Goal: Information Seeking & Learning: Check status

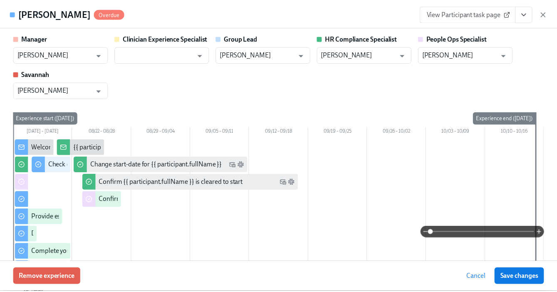
scroll to position [65, 0]
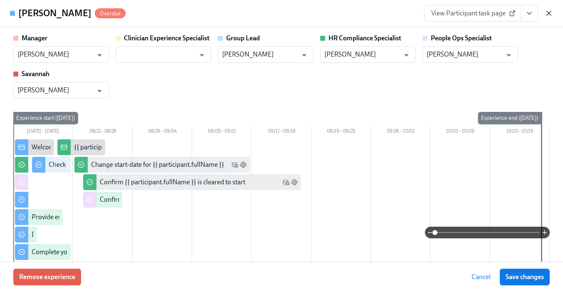
click at [550, 11] on icon "button" at bounding box center [549, 13] width 4 height 4
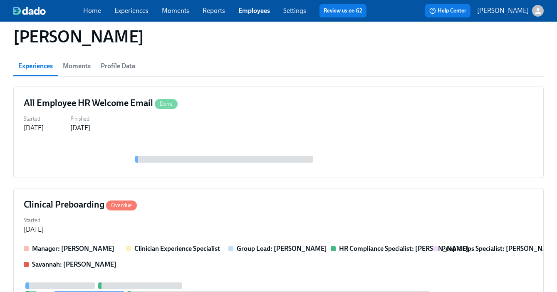
click at [254, 14] on link "Employees" at bounding box center [254, 11] width 32 height 8
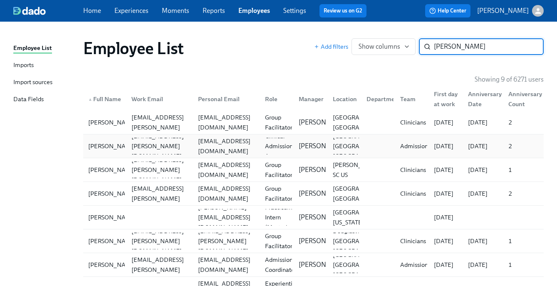
type input "[PERSON_NAME]"
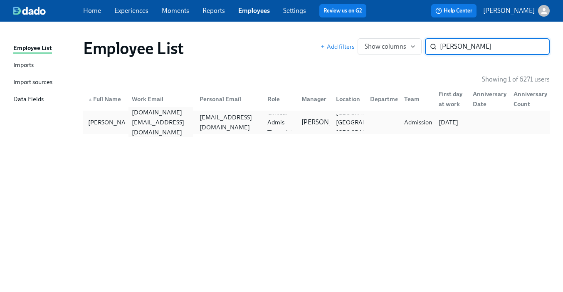
click at [161, 119] on div "[DOMAIN_NAME][EMAIL_ADDRESS][DOMAIN_NAME]" at bounding box center [160, 122] width 64 height 30
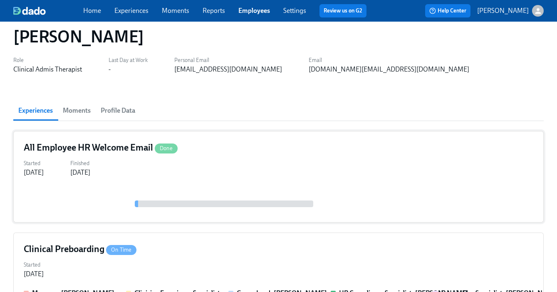
scroll to position [65, 0]
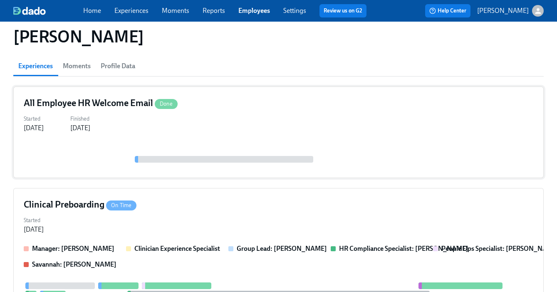
click at [279, 116] on div "Started [DATE] Finished [DATE]" at bounding box center [278, 123] width 509 height 20
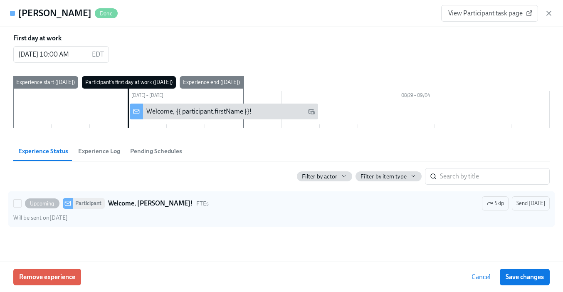
click at [261, 205] on div "Upcoming Participant Welcome, [PERSON_NAME]! FTEs Skip Send [DATE]" at bounding box center [281, 203] width 536 height 14
click at [21, 205] on input "Upcoming Participant Welcome, [PERSON_NAME]! FTEs Skip Send [DATE] Will be sent…" at bounding box center [17, 203] width 7 height 7
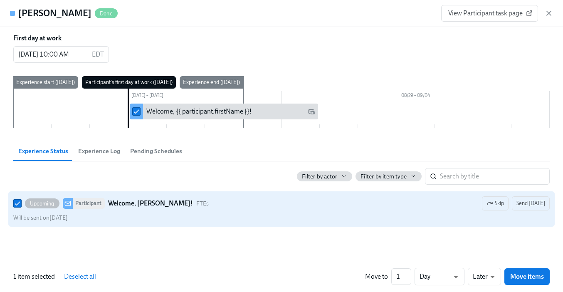
click at [261, 205] on div "Upcoming Participant Welcome, [PERSON_NAME]! FTEs Skip Send [DATE]" at bounding box center [281, 203] width 536 height 14
click at [21, 205] on input "Upcoming Participant Welcome, [PERSON_NAME]! FTEs Skip Send [DATE] Will be sent…" at bounding box center [17, 203] width 7 height 7
checkbox input "false"
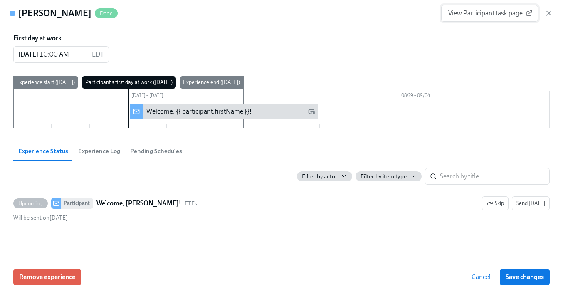
click at [500, 16] on span "View Participant task page" at bounding box center [489, 13] width 83 height 8
click at [549, 12] on icon "button" at bounding box center [549, 13] width 4 height 4
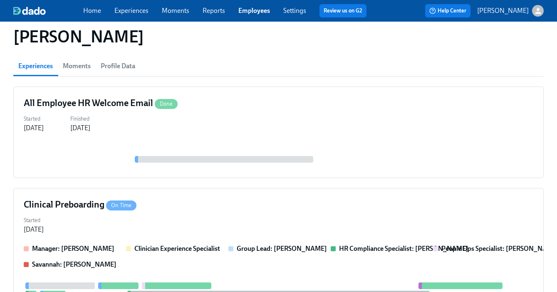
click at [140, 11] on link "Experiences" at bounding box center [131, 11] width 34 height 8
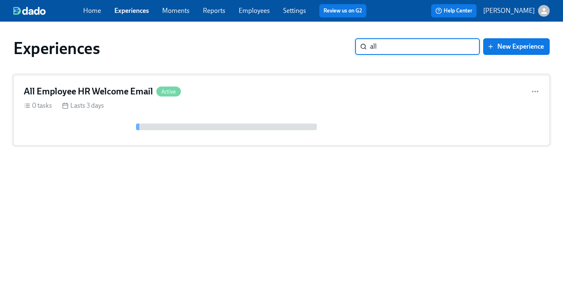
type input "all"
click at [264, 79] on div "All Employee HR Welcome Email Active 0 tasks Lasts 3 days" at bounding box center [281, 110] width 536 height 71
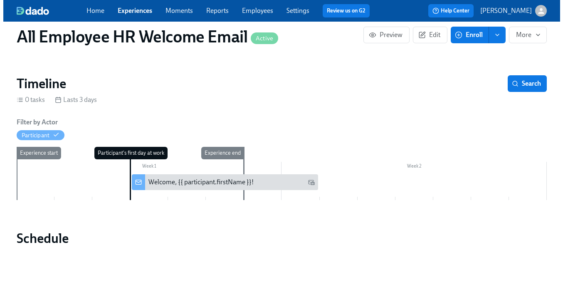
scroll to position [152, 0]
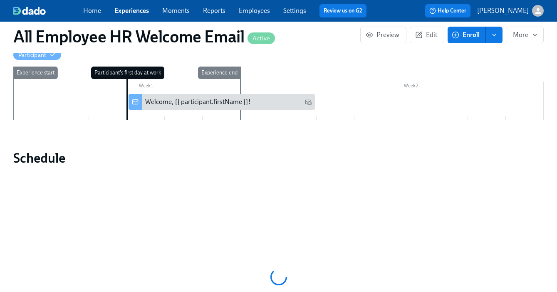
click at [185, 103] on div "Welcome, {{ participant.firstName }}!" at bounding box center [197, 101] width 105 height 9
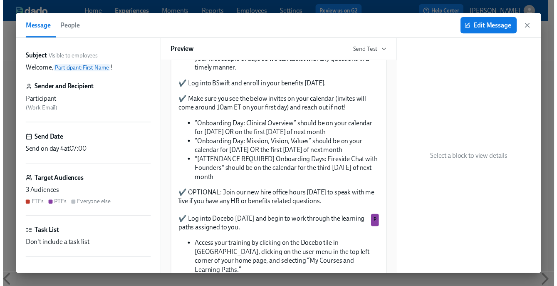
scroll to position [682, 0]
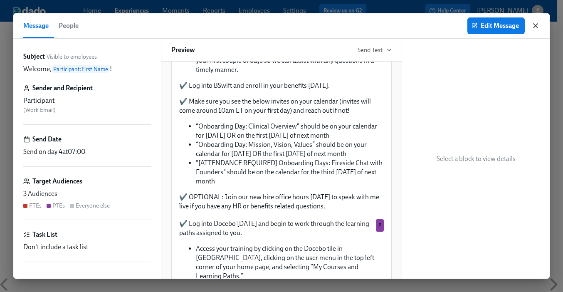
click at [535, 27] on icon "button" at bounding box center [535, 26] width 8 height 8
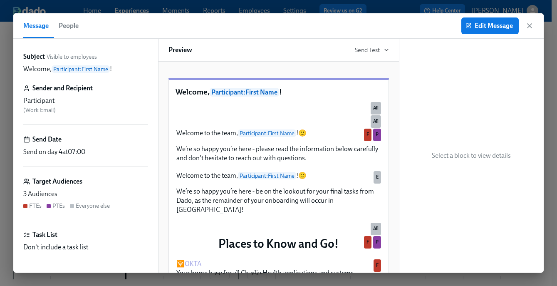
scroll to position [152, 0]
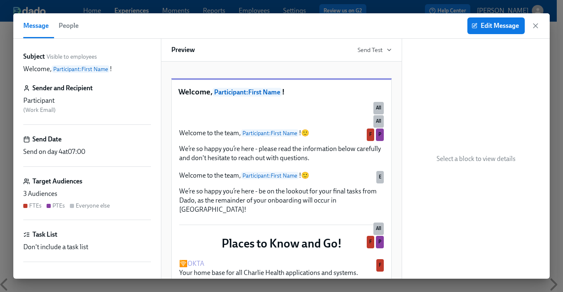
click at [536, 23] on icon "button" at bounding box center [535, 26] width 8 height 8
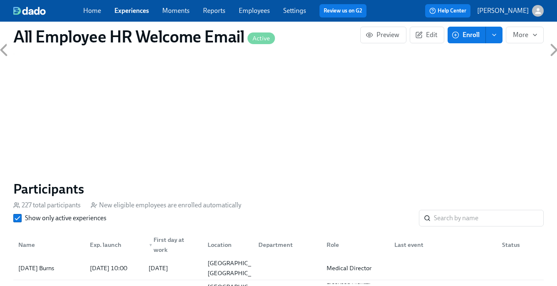
scroll to position [439, 0]
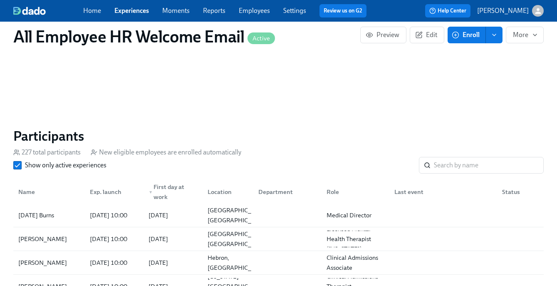
click at [142, 12] on link "Experiences" at bounding box center [131, 11] width 34 height 8
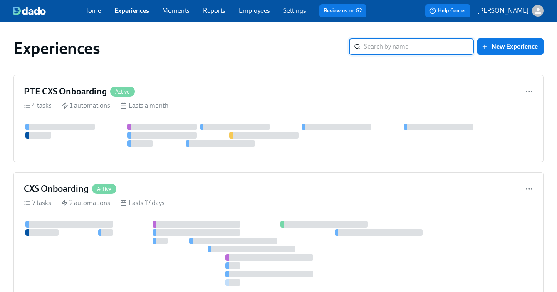
type input "s"
click at [254, 10] on link "Employees" at bounding box center [254, 11] width 31 height 8
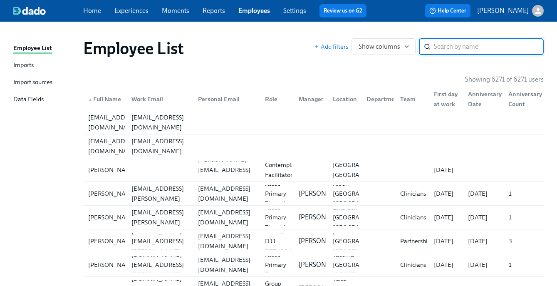
click at [443, 44] on input "search" at bounding box center [489, 46] width 110 height 17
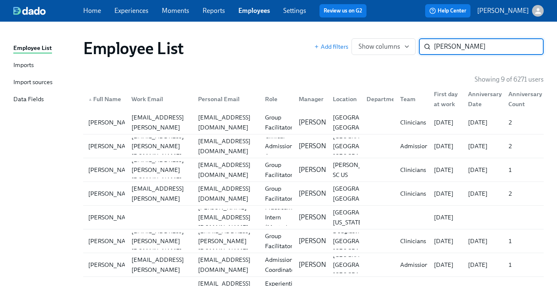
type input "[PERSON_NAME]"
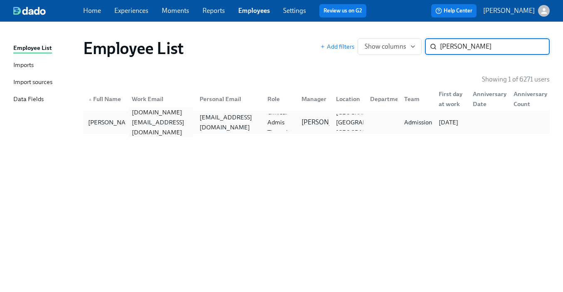
click at [169, 120] on div "[DOMAIN_NAME][EMAIL_ADDRESS][DOMAIN_NAME]" at bounding box center [160, 122] width 64 height 30
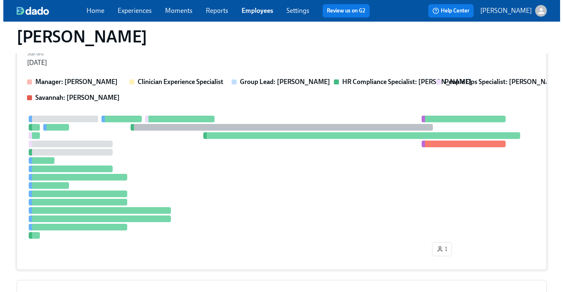
scroll to position [128, 0]
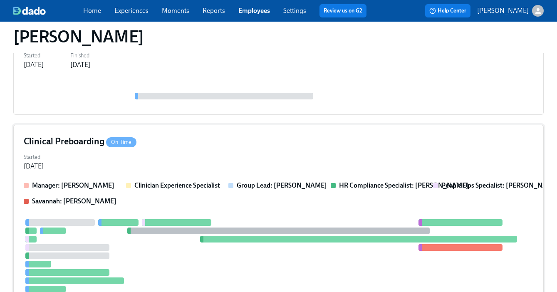
click at [245, 149] on div "Clinical Preboarding On Time Started [DATE] Manager: [PERSON_NAME] Clinician Ex…" at bounding box center [278, 249] width 530 height 249
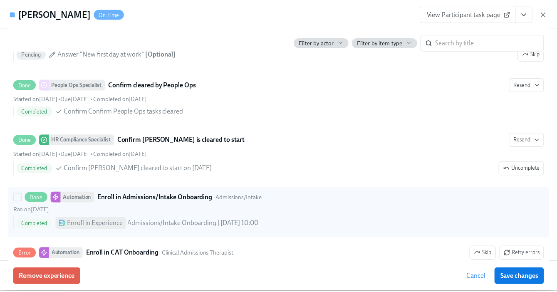
scroll to position [1799, 0]
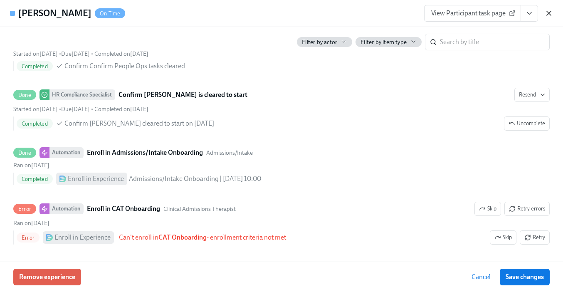
click at [549, 12] on icon "button" at bounding box center [548, 13] width 8 height 8
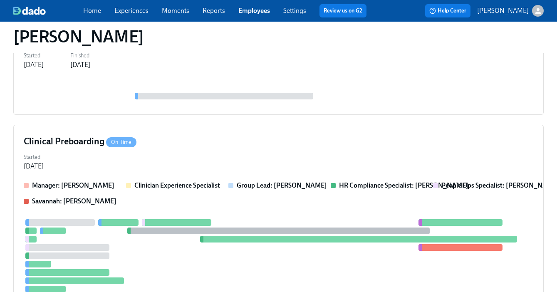
click at [118, 13] on link "Experiences" at bounding box center [131, 11] width 34 height 8
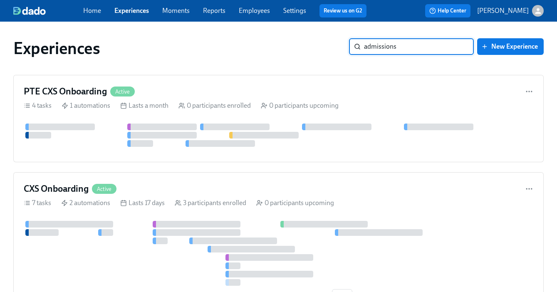
type input "admissions"
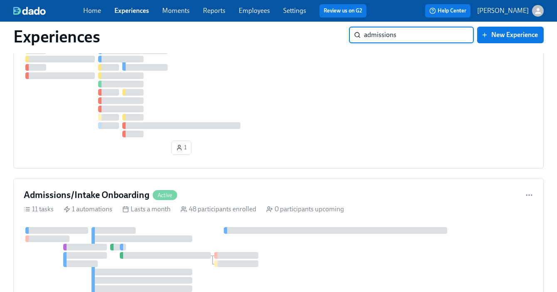
scroll to position [315, 0]
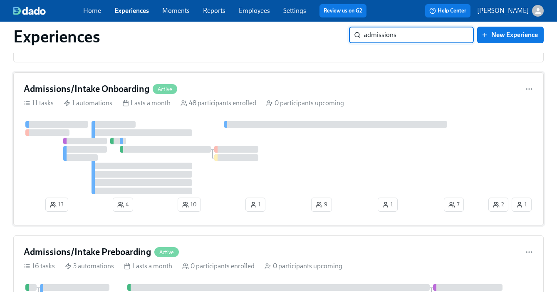
click at [259, 91] on div "Admissions/Intake Onboarding Active" at bounding box center [278, 89] width 509 height 12
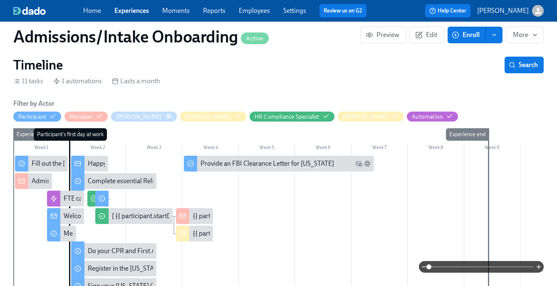
scroll to position [107, 0]
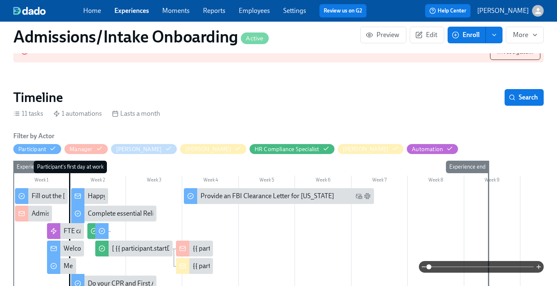
click at [43, 214] on div "Admissions/Intake New Hire cleared to start" at bounding box center [94, 213] width 125 height 9
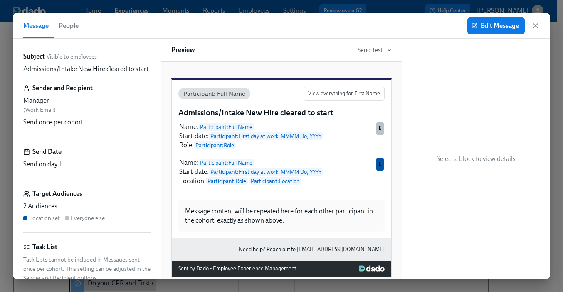
click at [538, 23] on icon "button" at bounding box center [535, 26] width 8 height 8
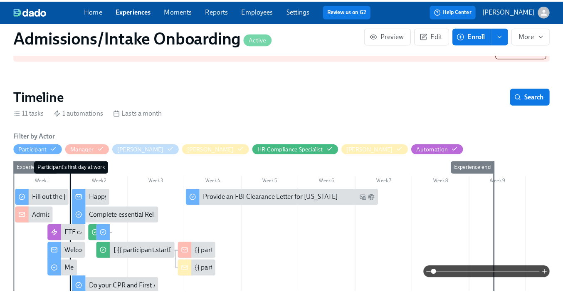
scroll to position [112, 0]
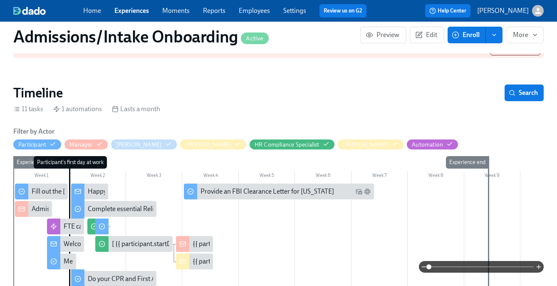
click at [99, 188] on div "Happy first day!" at bounding box center [110, 191] width 44 height 9
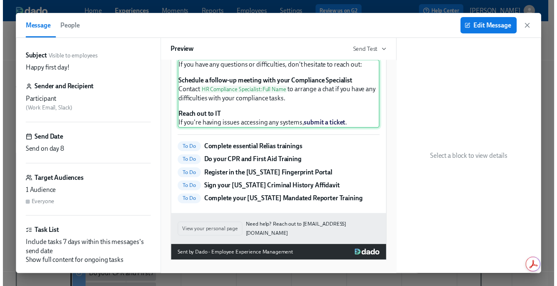
scroll to position [261, 0]
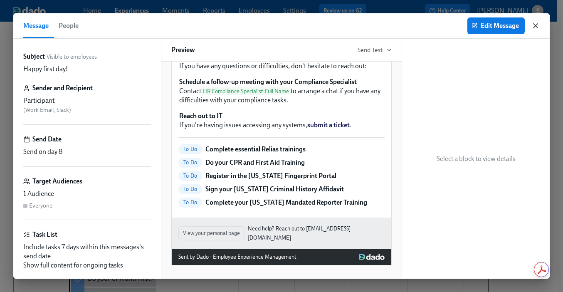
click at [536, 24] on icon "button" at bounding box center [535, 26] width 4 height 4
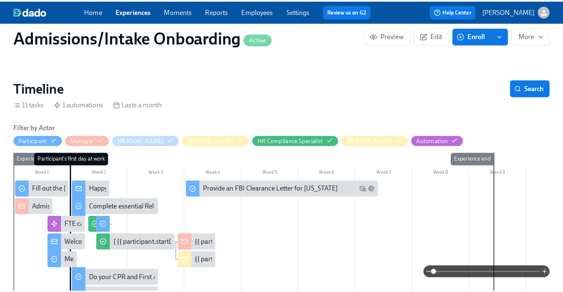
scroll to position [121, 0]
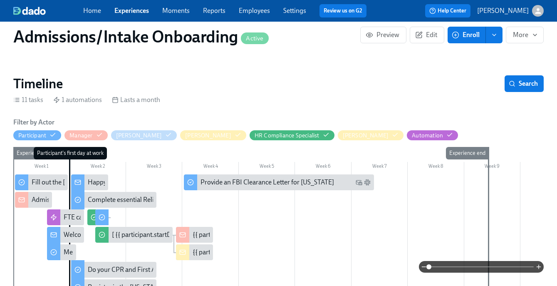
click at [65, 234] on div "Welcome to the Charlie Health team!" at bounding box center [116, 234] width 104 height 9
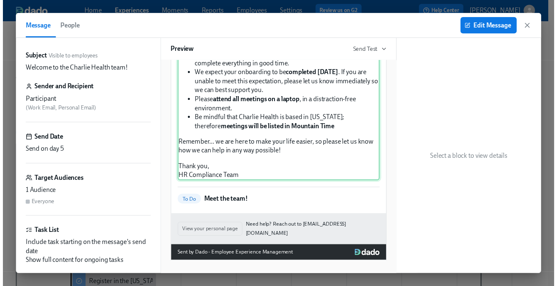
scroll to position [217, 0]
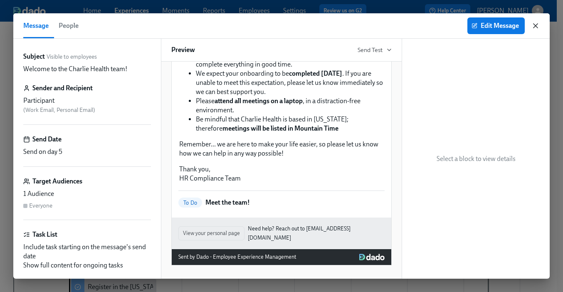
click at [534, 25] on icon "button" at bounding box center [535, 26] width 8 height 8
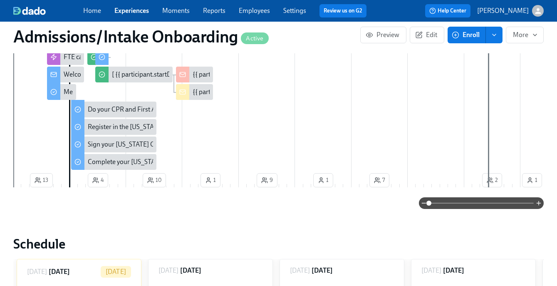
scroll to position [439, 0]
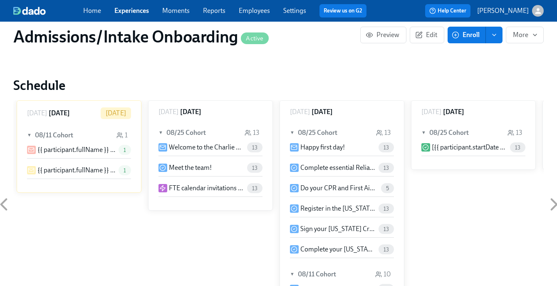
click at [252, 12] on link "Employees" at bounding box center [254, 11] width 31 height 8
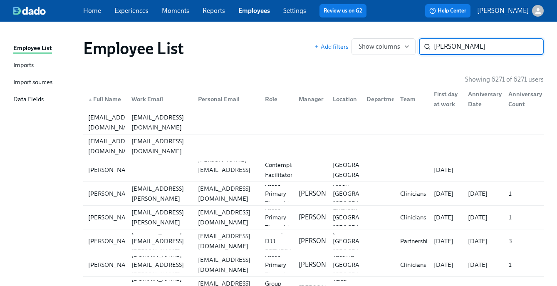
type input "[PERSON_NAME]"
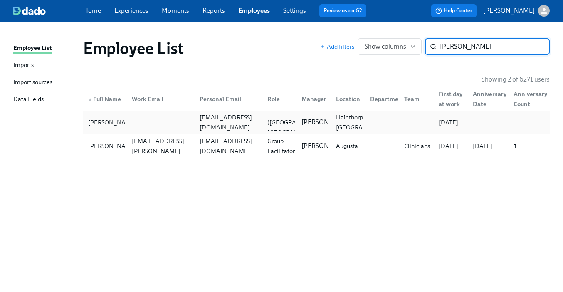
click at [200, 123] on div "[EMAIL_ADDRESS][DOMAIN_NAME]" at bounding box center [228, 122] width 64 height 20
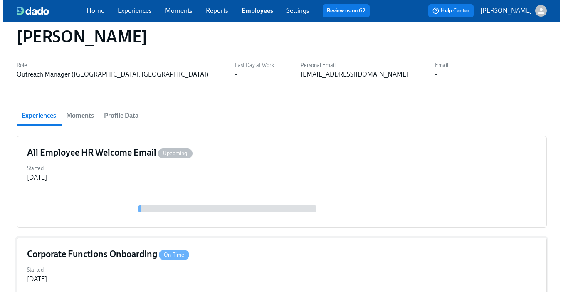
scroll to position [57, 0]
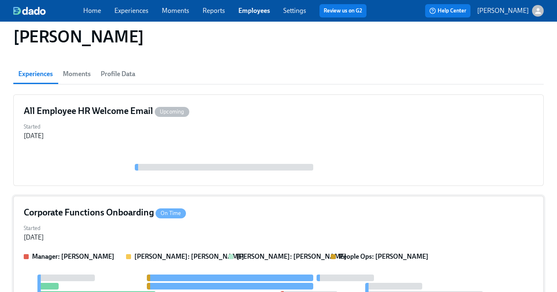
click at [242, 216] on div "Corporate Functions Onboarding On Time" at bounding box center [278, 212] width 509 height 12
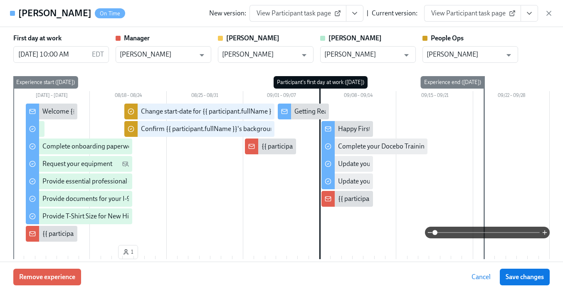
click at [528, 12] on icon "View task page" at bounding box center [529, 13] width 8 height 8
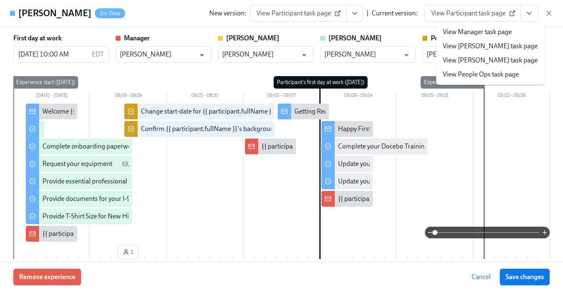
click at [491, 74] on link "View People Ops task page" at bounding box center [481, 74] width 76 height 9
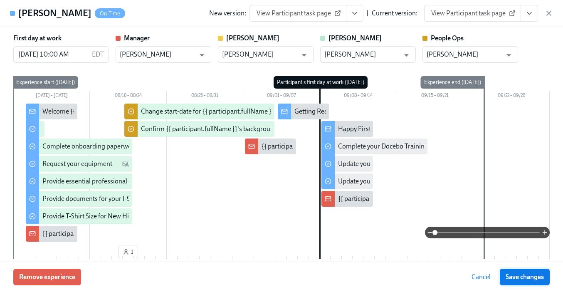
click at [518, 278] on span "Save changes" at bounding box center [524, 277] width 38 height 8
